Goal: Task Accomplishment & Management: Use online tool/utility

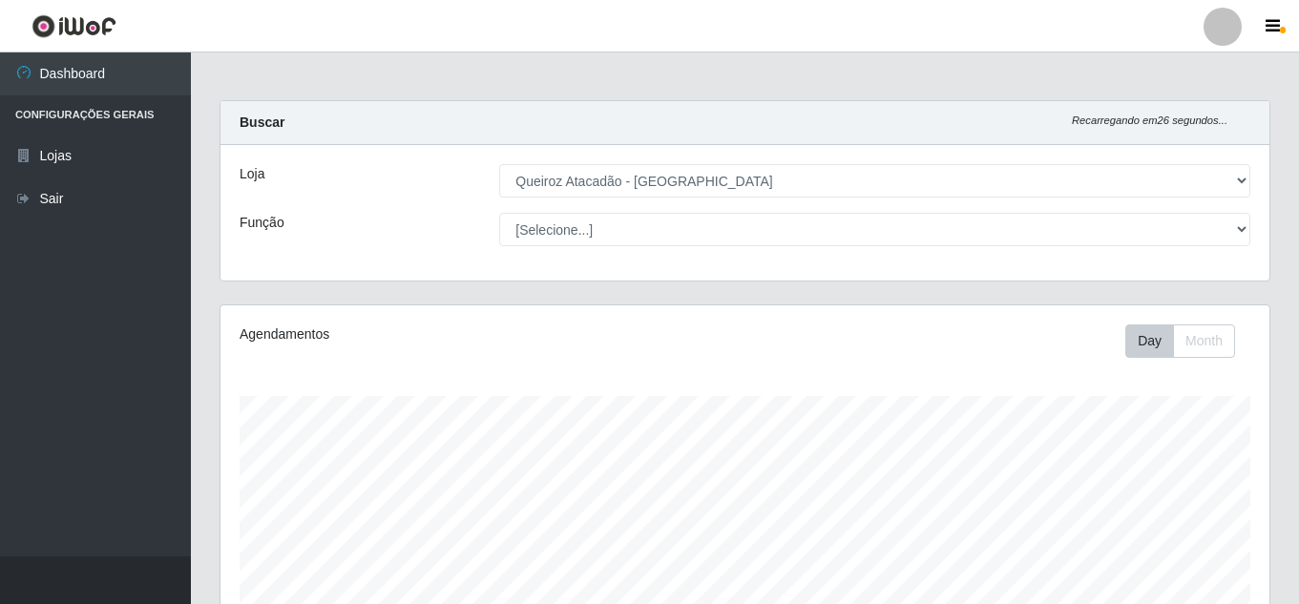
select select "462"
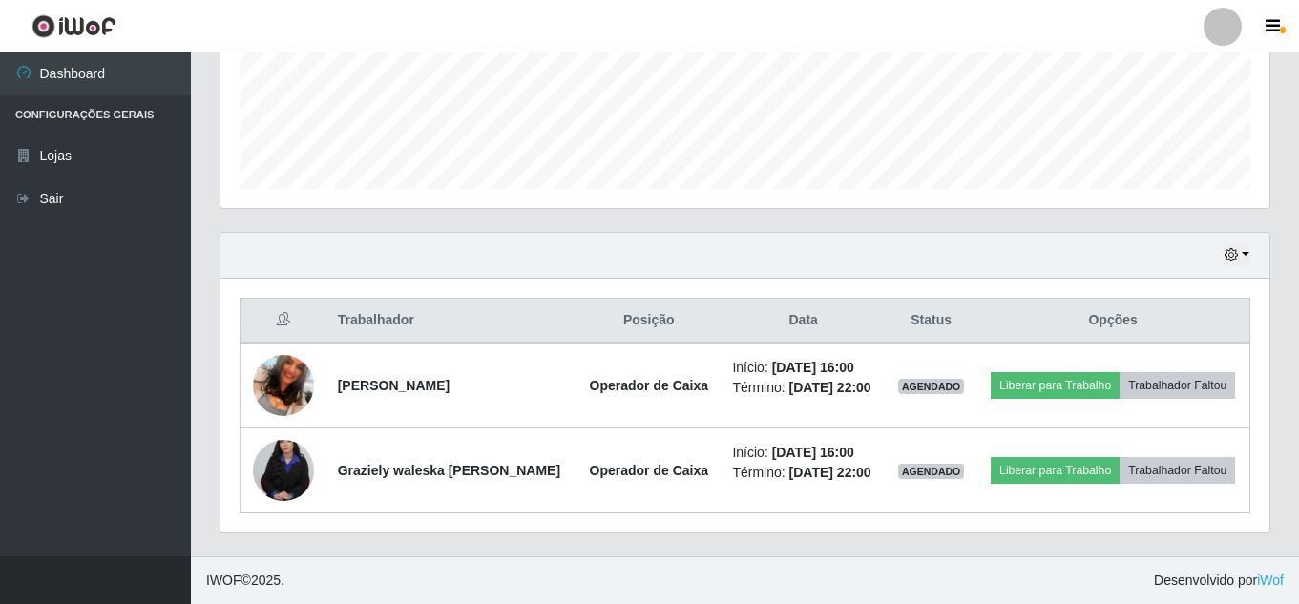
scroll to position [396, 1049]
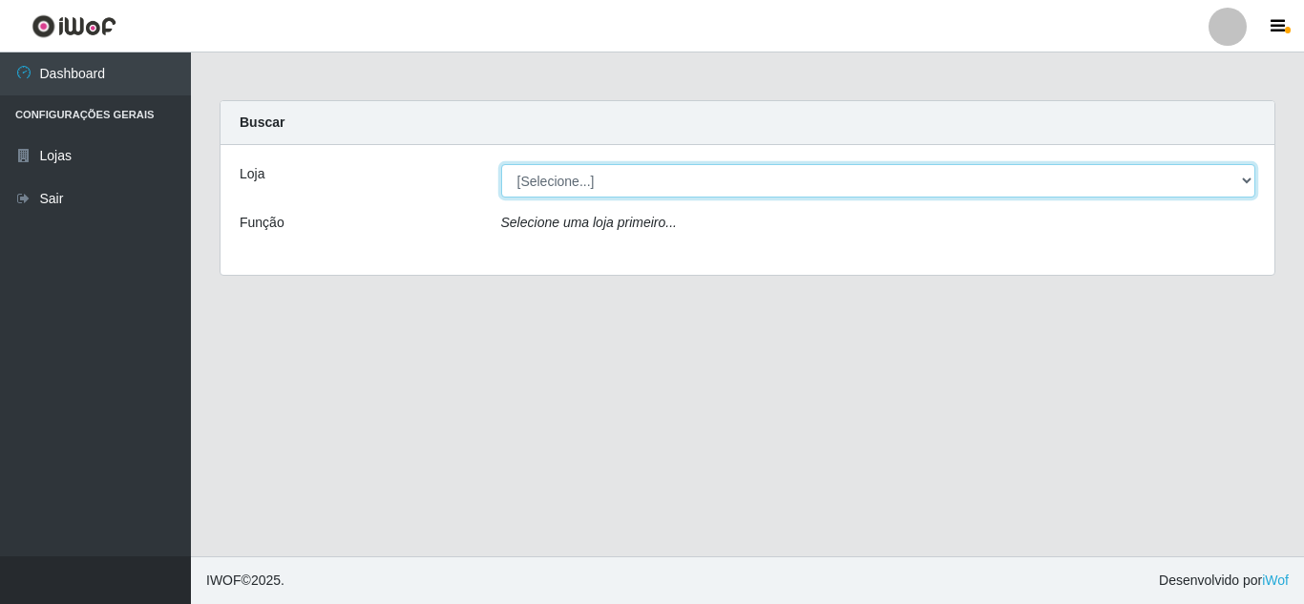
click at [1248, 173] on select "[Selecione...] Queiroz [GEOGRAPHIC_DATA] - [GEOGRAPHIC_DATA]" at bounding box center [878, 180] width 755 height 33
select select "462"
click at [501, 164] on select "[Selecione...] Queiroz [GEOGRAPHIC_DATA] - [GEOGRAPHIC_DATA]" at bounding box center [878, 180] width 755 height 33
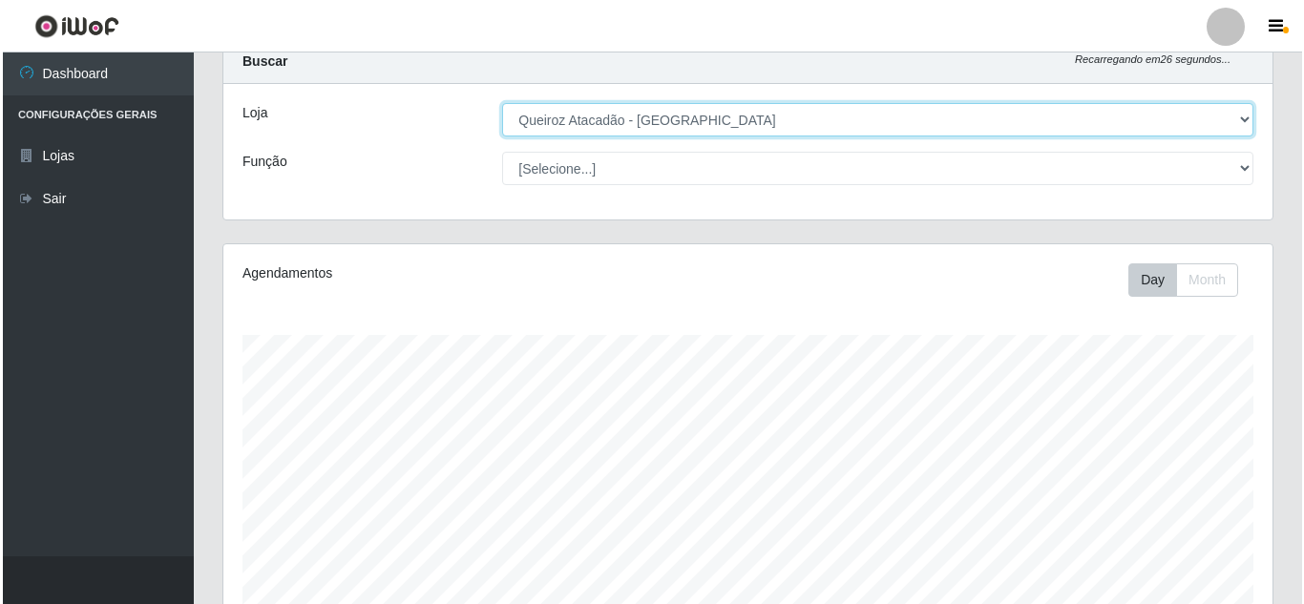
scroll to position [494, 0]
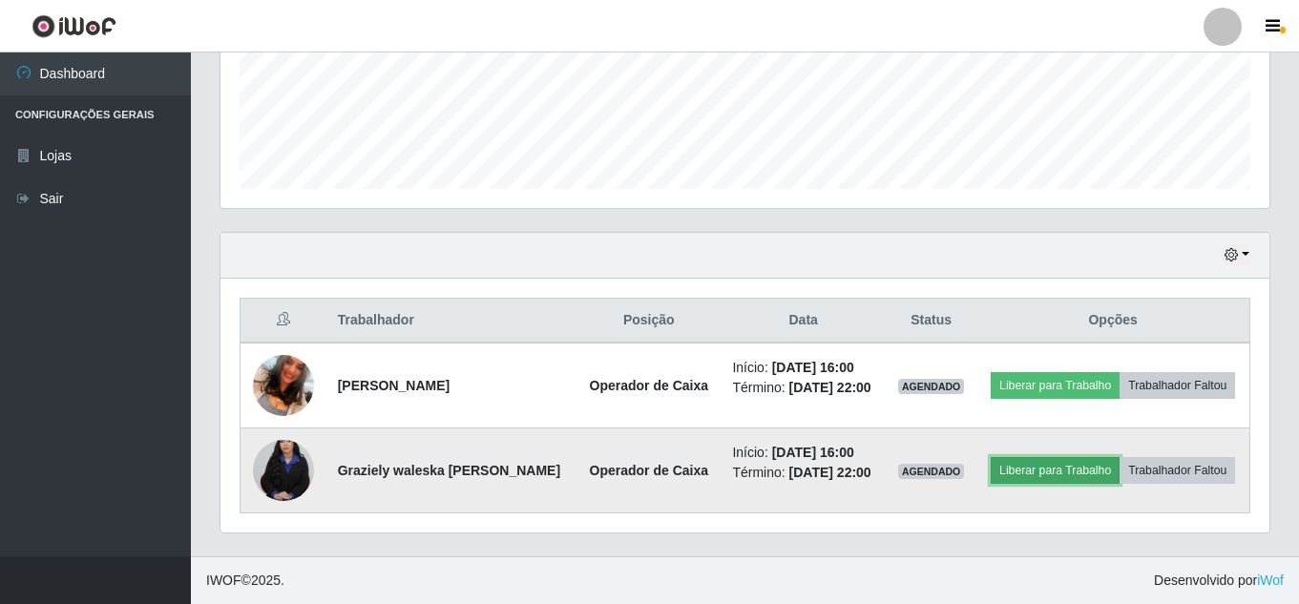
click at [1068, 459] on button "Liberar para Trabalho" at bounding box center [1055, 470] width 129 height 27
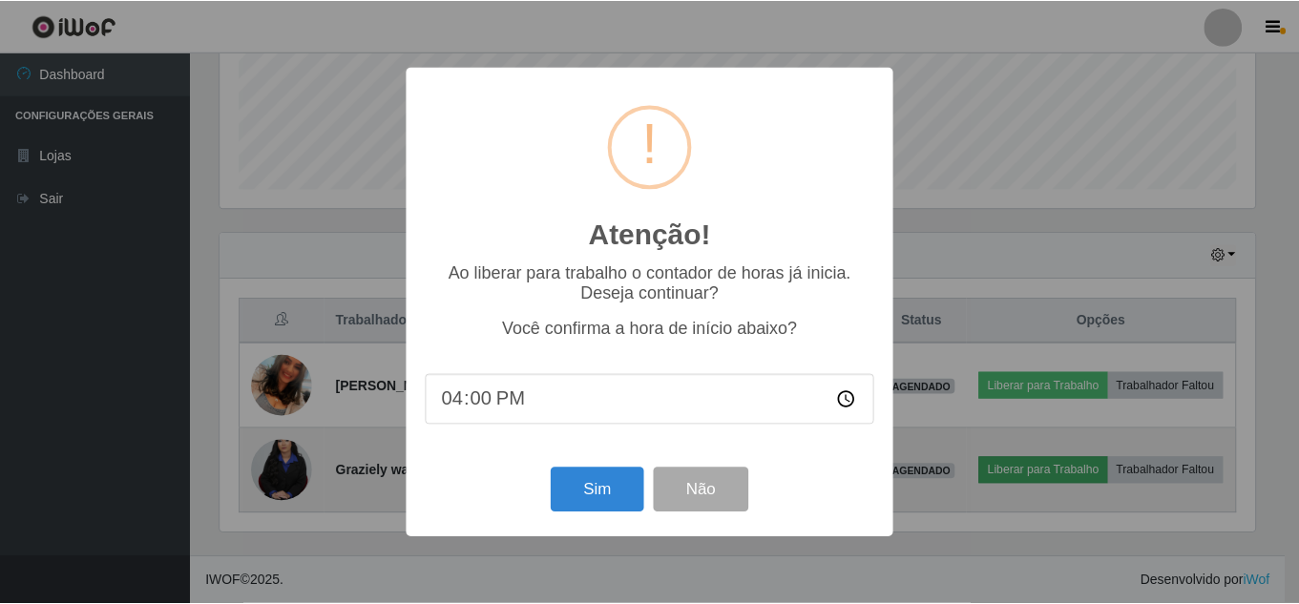
scroll to position [396, 1040]
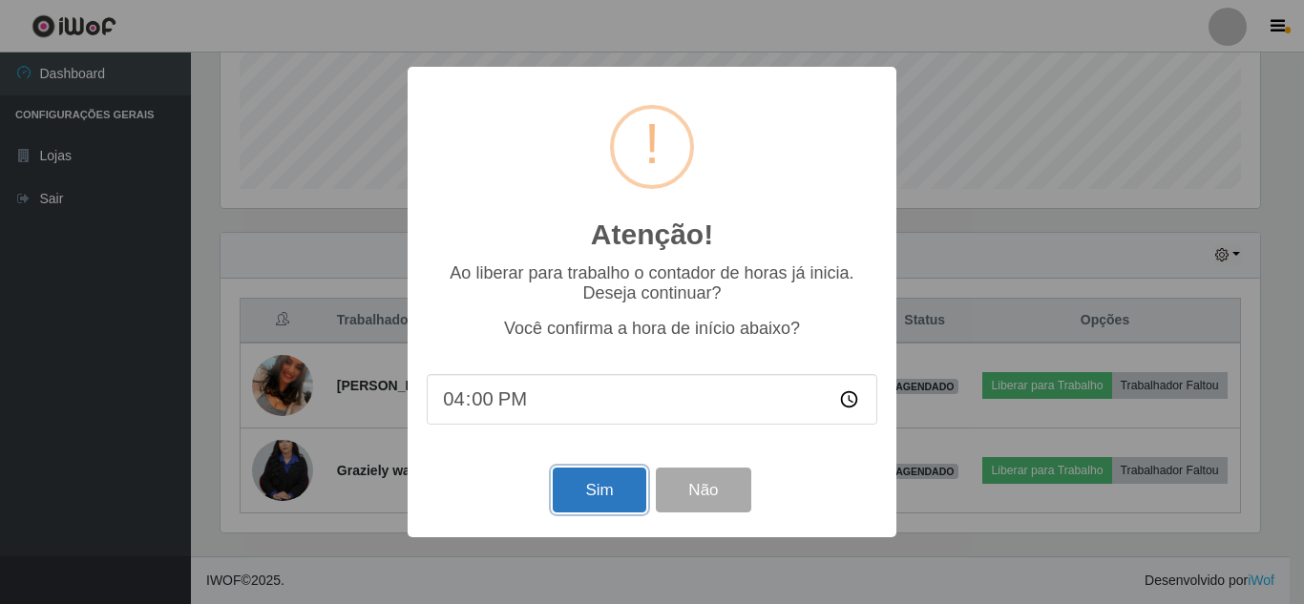
click at [590, 486] on button "Sim" at bounding box center [599, 490] width 93 height 45
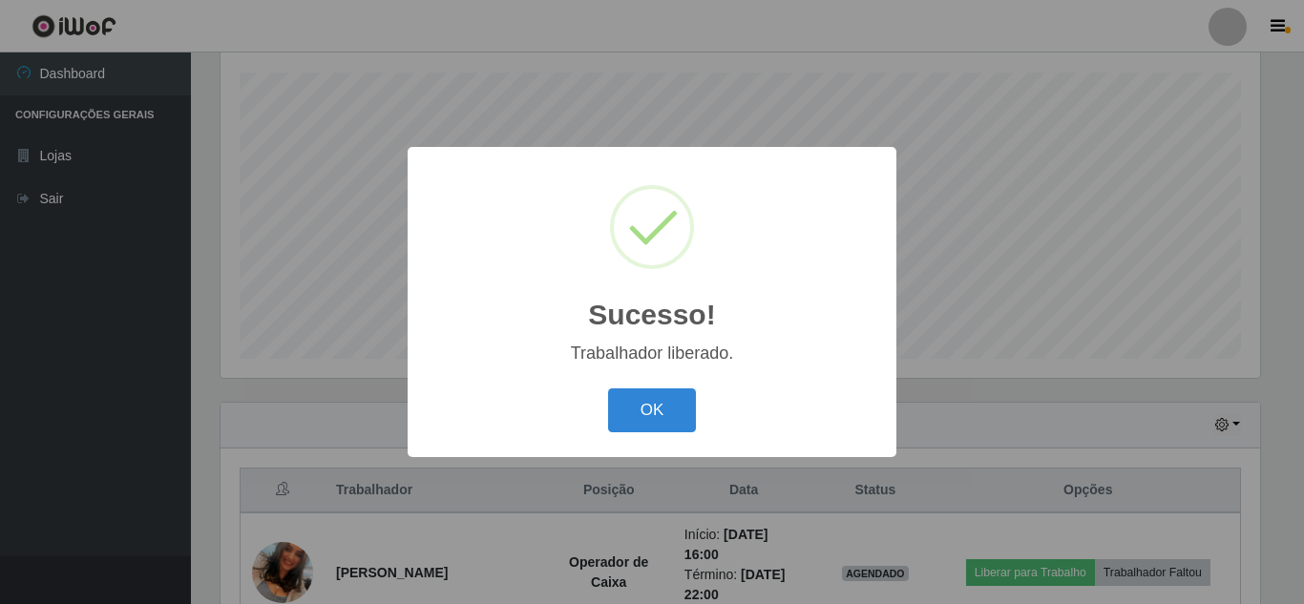
click at [608, 389] on button "OK" at bounding box center [652, 411] width 89 height 45
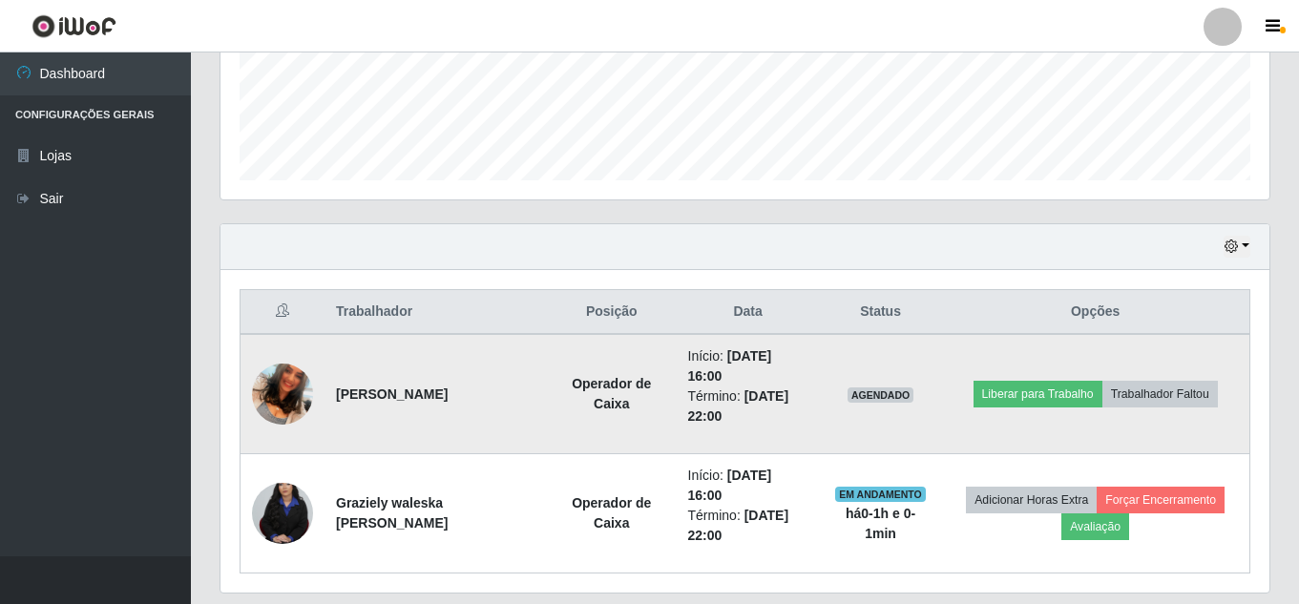
scroll to position [562, 0]
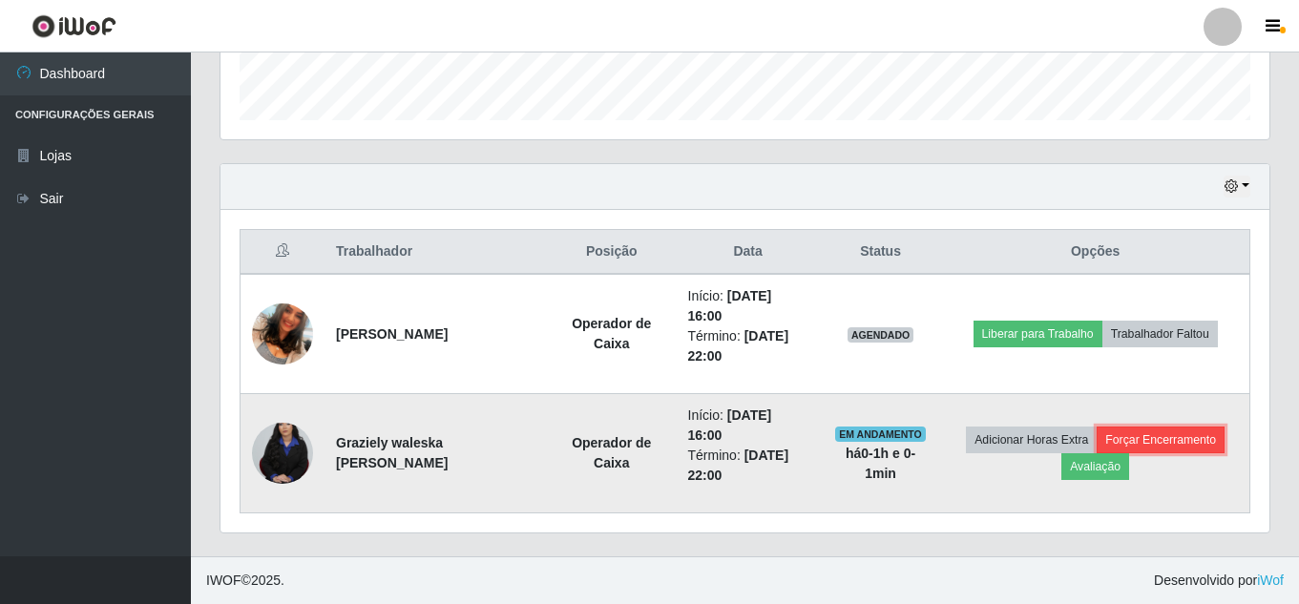
click at [1184, 437] on button "Forçar Encerramento" at bounding box center [1161, 440] width 128 height 27
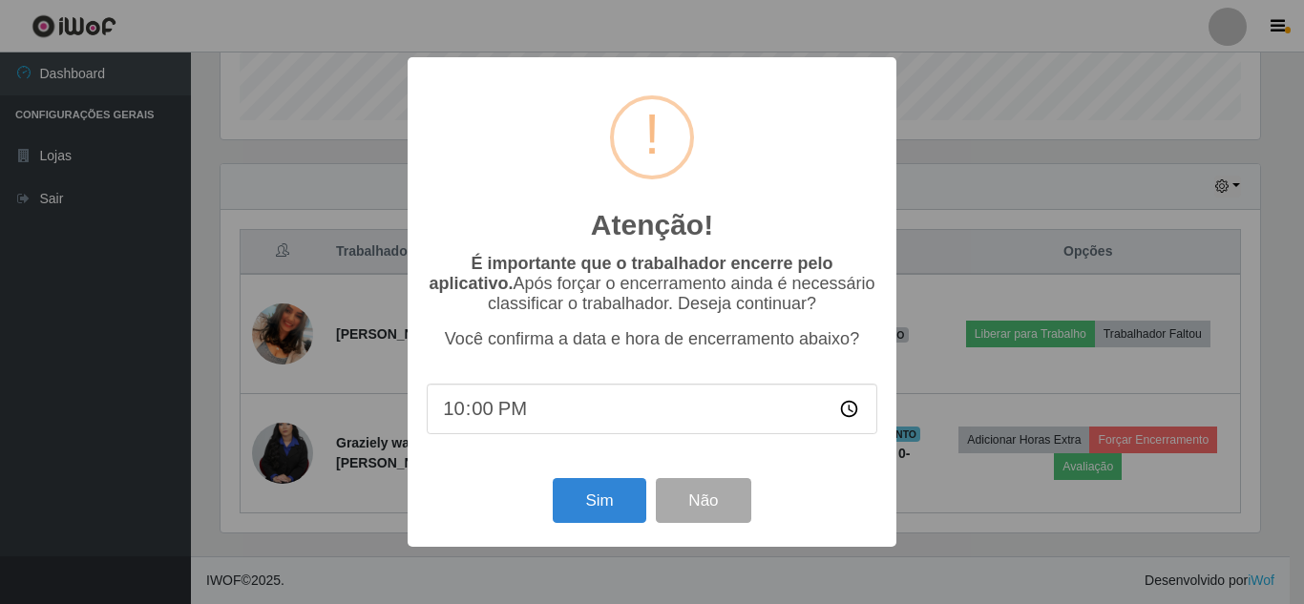
drag, startPoint x: 1116, startPoint y: 539, endPoint x: 1098, endPoint y: 504, distance: 39.7
click at [1111, 535] on div "Atenção! × É importante que o trabalhador encerre pelo aplicativo. Após forçar …" at bounding box center [652, 302] width 1304 height 604
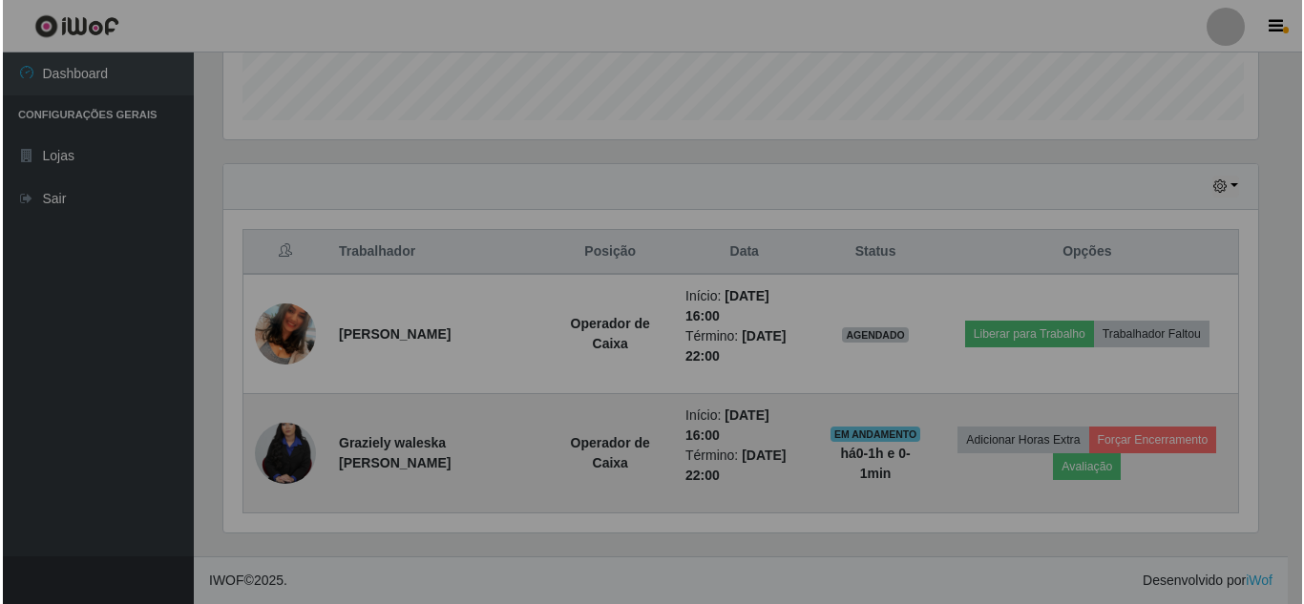
scroll to position [396, 1049]
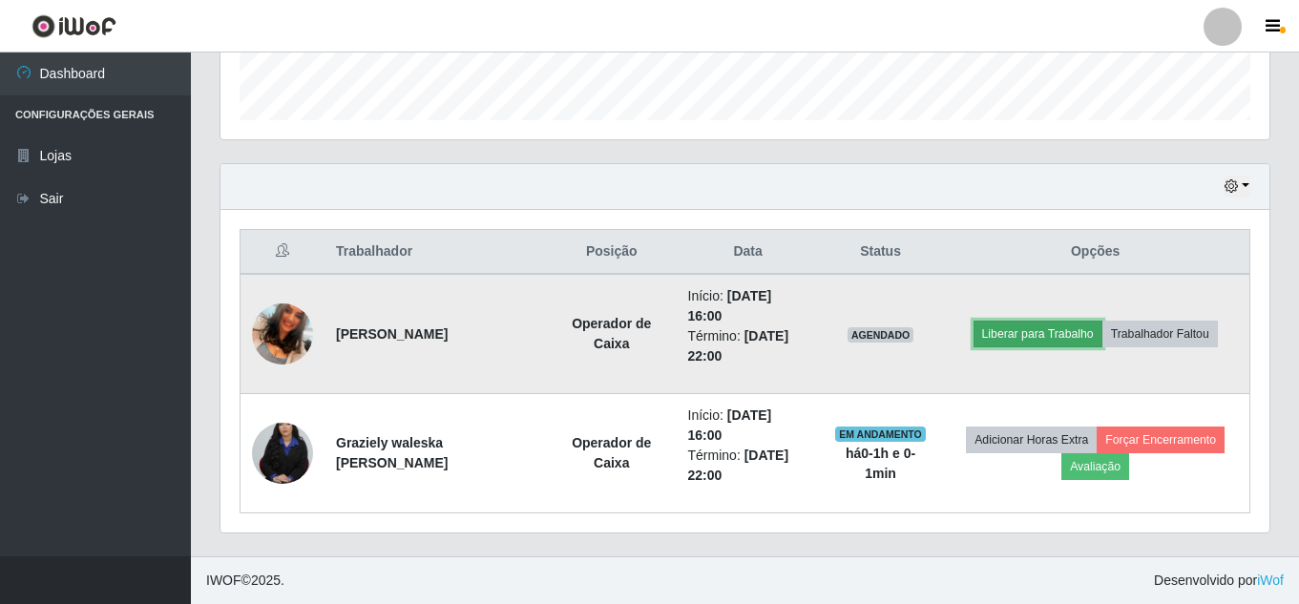
click at [1030, 327] on button "Liberar para Trabalho" at bounding box center [1038, 334] width 129 height 27
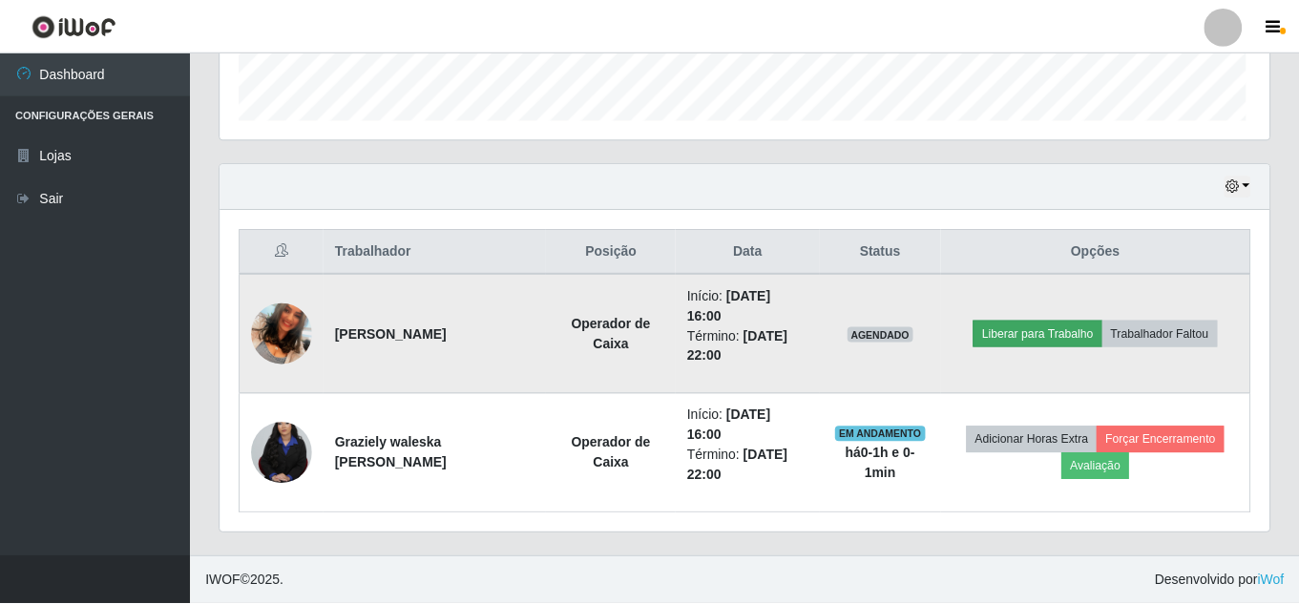
scroll to position [396, 1040]
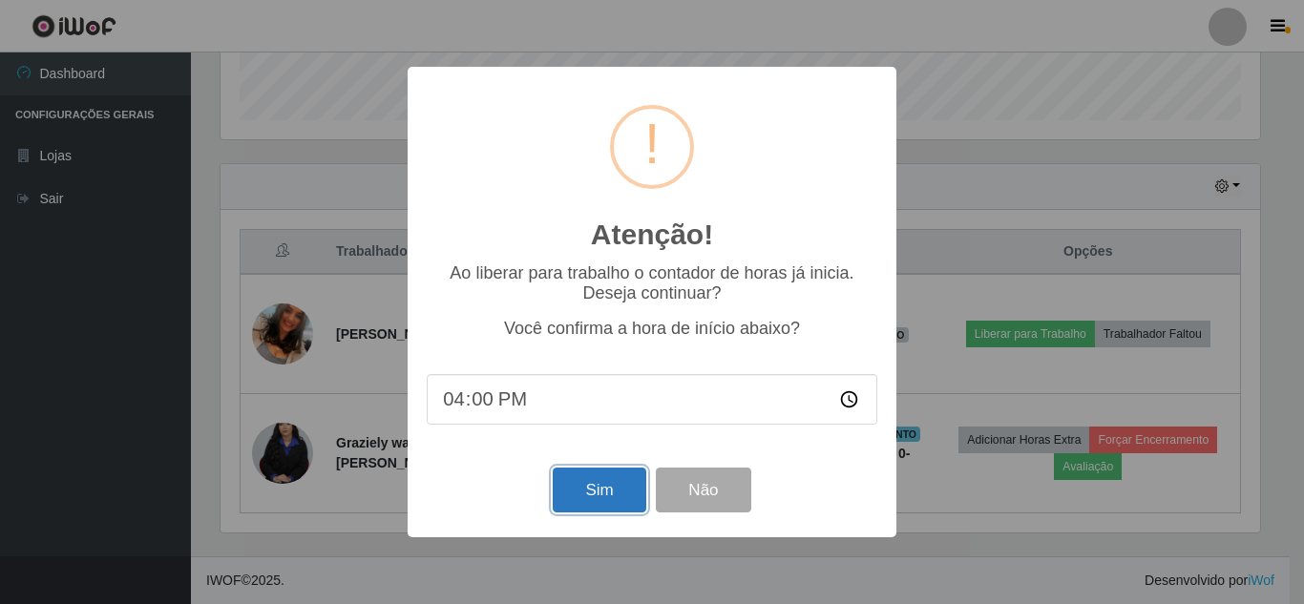
click at [581, 497] on button "Sim" at bounding box center [599, 490] width 93 height 45
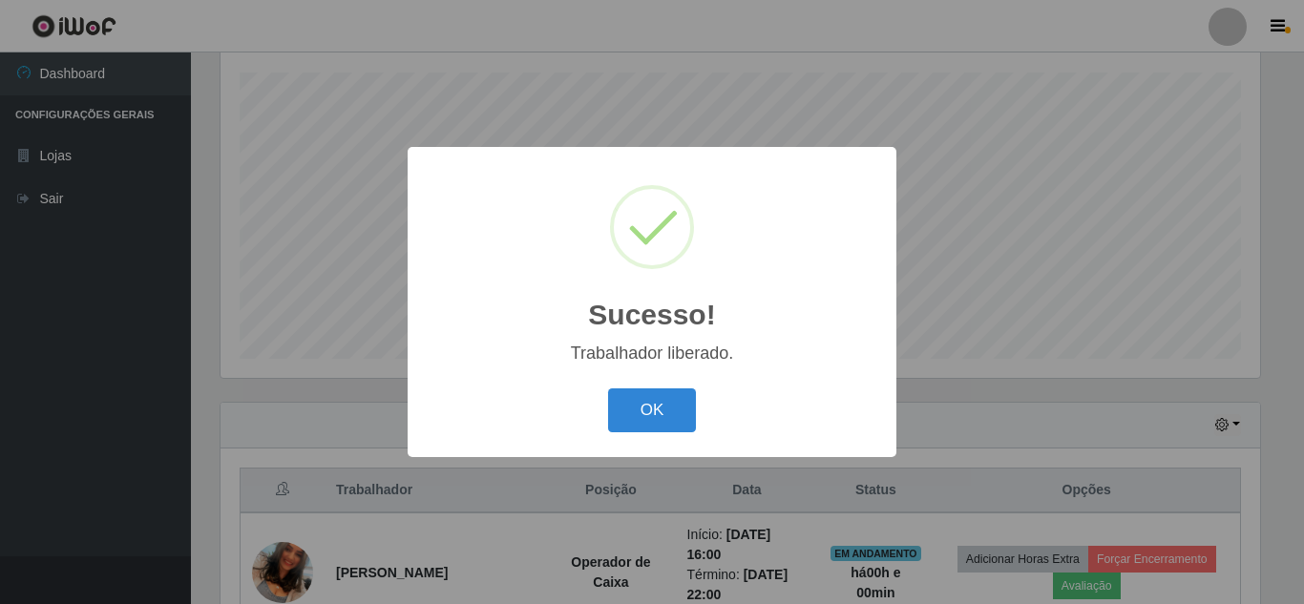
click at [608, 389] on button "OK" at bounding box center [652, 411] width 89 height 45
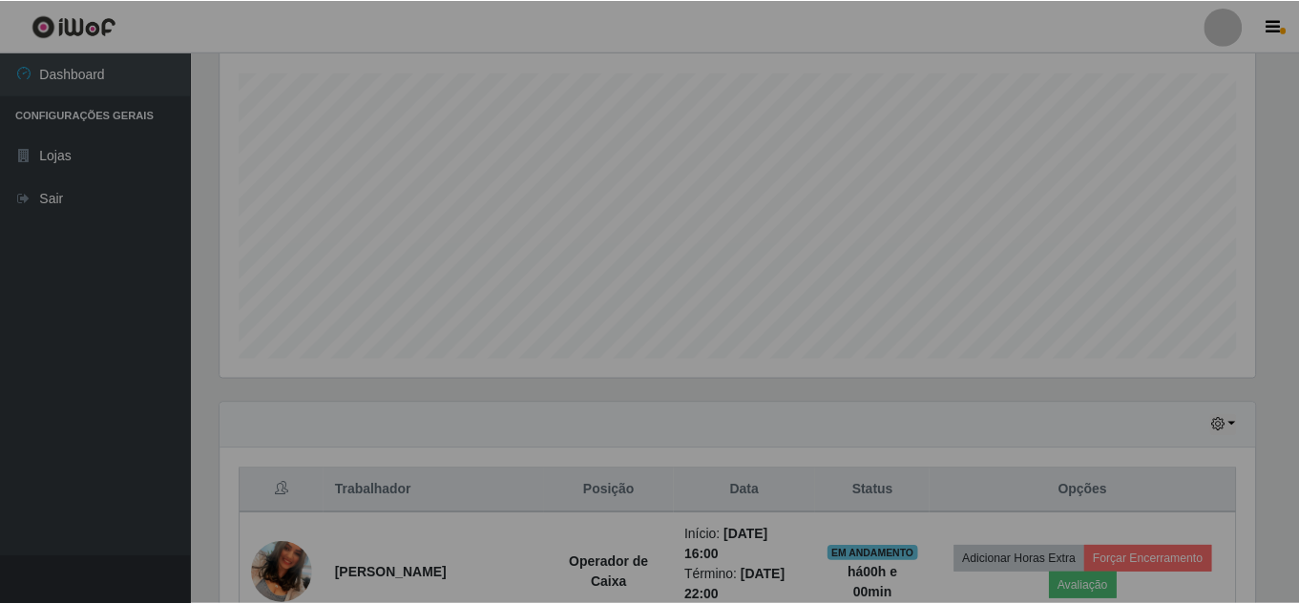
scroll to position [396, 1049]
